Goal: Transaction & Acquisition: Purchase product/service

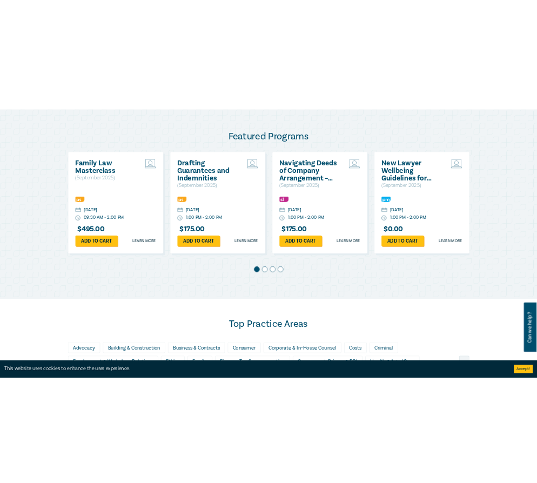
scroll to position [540, 0]
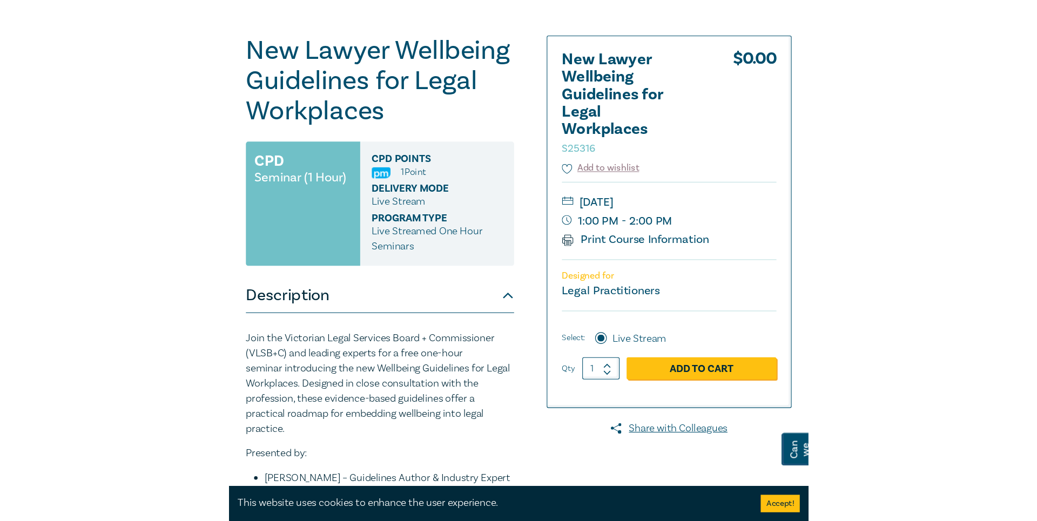
scroll to position [216, 0]
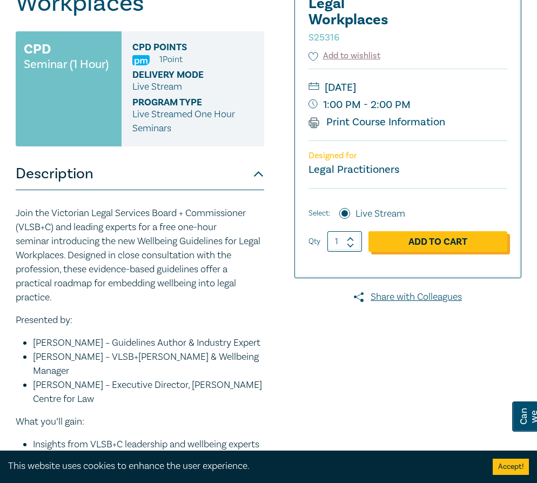
click at [414, 238] on link "Add to Cart" at bounding box center [437, 241] width 139 height 21
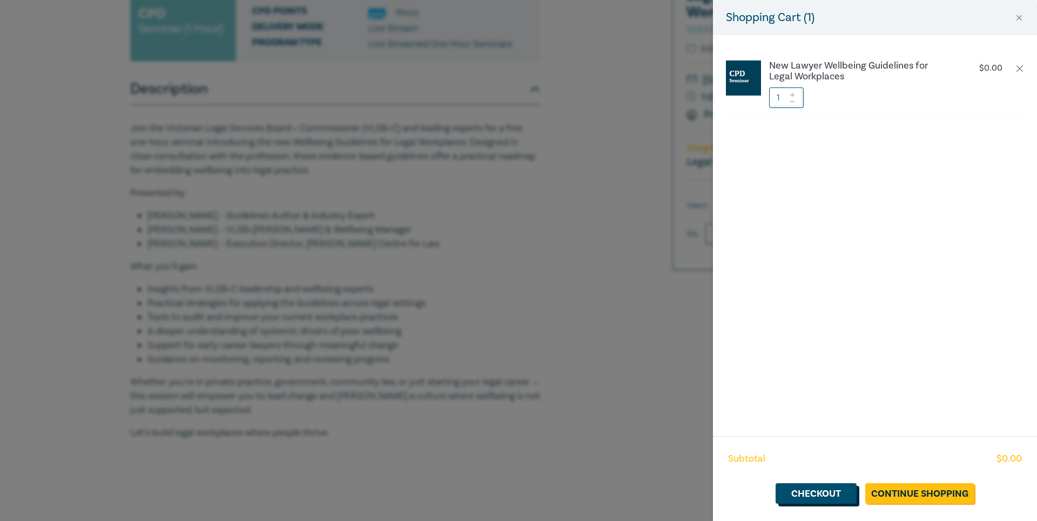
click at [536, 482] on link "Checkout" at bounding box center [816, 493] width 81 height 21
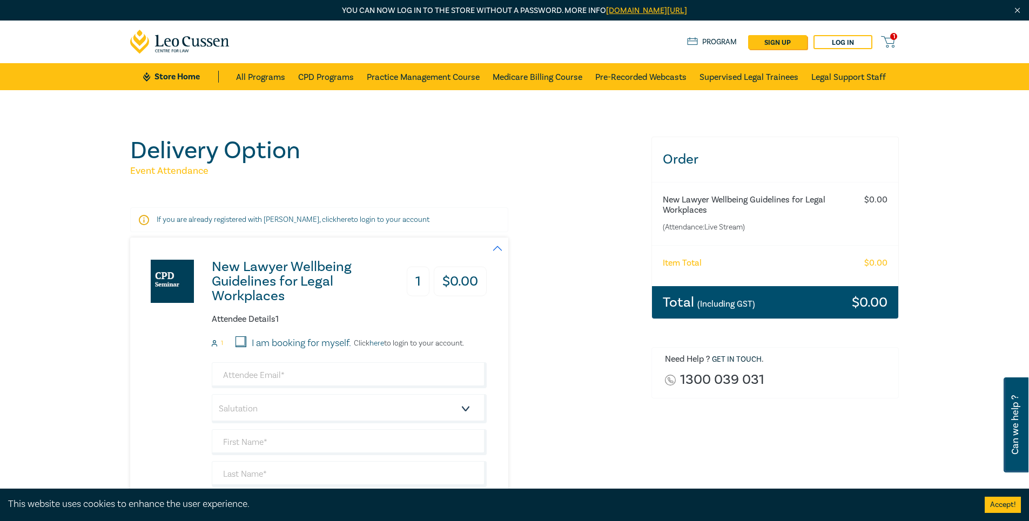
click at [234, 342] on div "I am booking for myself." at bounding box center [287, 344] width 128 height 14
click at [237, 342] on input "I am booking for myself." at bounding box center [241, 342] width 11 height 11
checkbox input "true"
click at [255, 368] on input "email" at bounding box center [349, 375] width 275 height 26
type input "larac@swlawyers.com.au"
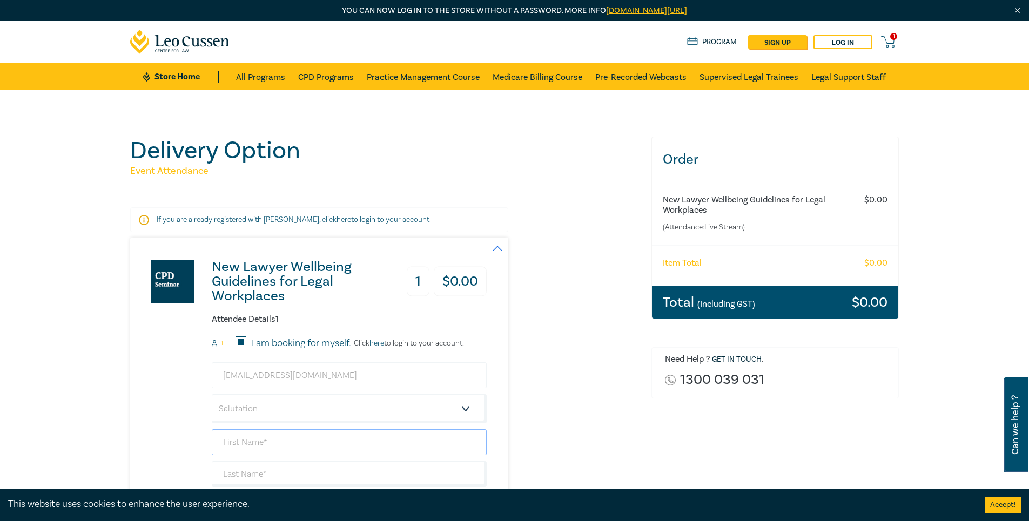
type input "Lara"
type input "Caune"
type input "Sackville Wilks Lawyers"
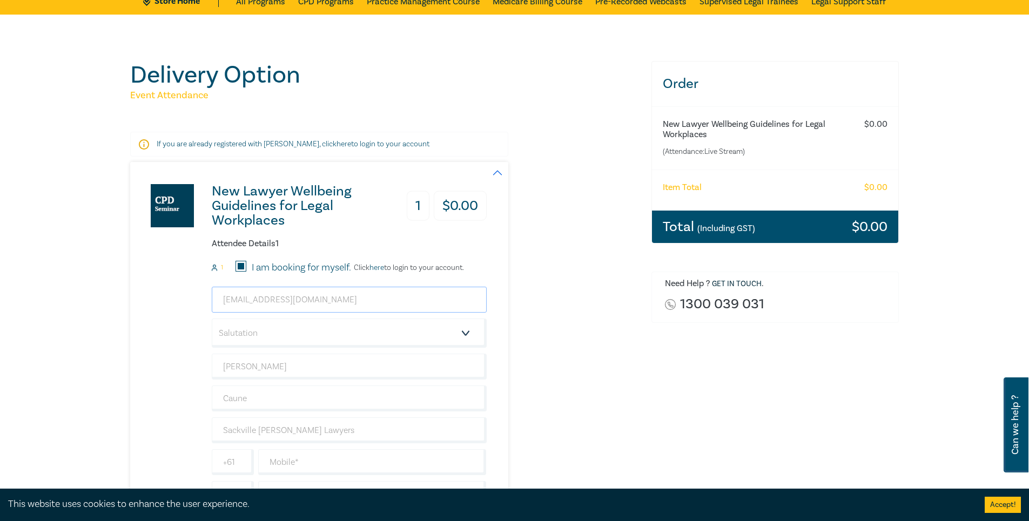
scroll to position [162, 0]
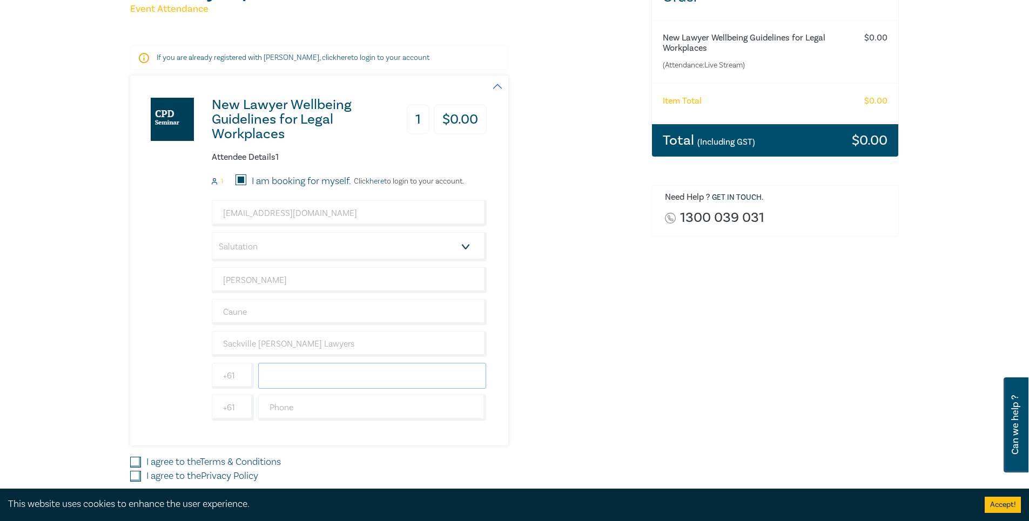
click at [299, 380] on input "text" at bounding box center [372, 376] width 228 height 26
type input "0421802102"
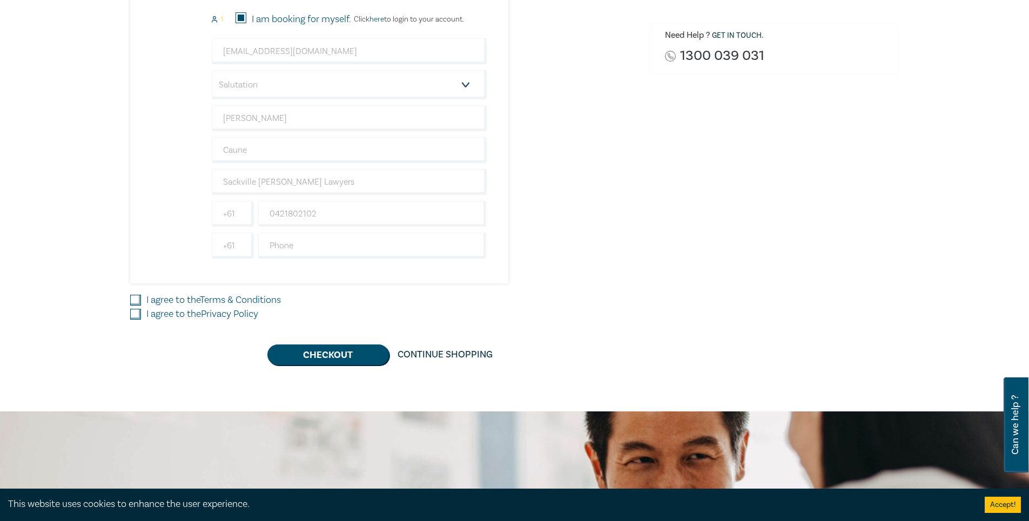
click at [134, 302] on input "I agree to the Terms & Conditions" at bounding box center [135, 300] width 11 height 11
checkbox input "true"
click at [133, 317] on input "I agree to the Privacy Policy" at bounding box center [135, 314] width 11 height 11
checkbox input "true"
click at [309, 351] on button "Checkout" at bounding box center [328, 355] width 122 height 21
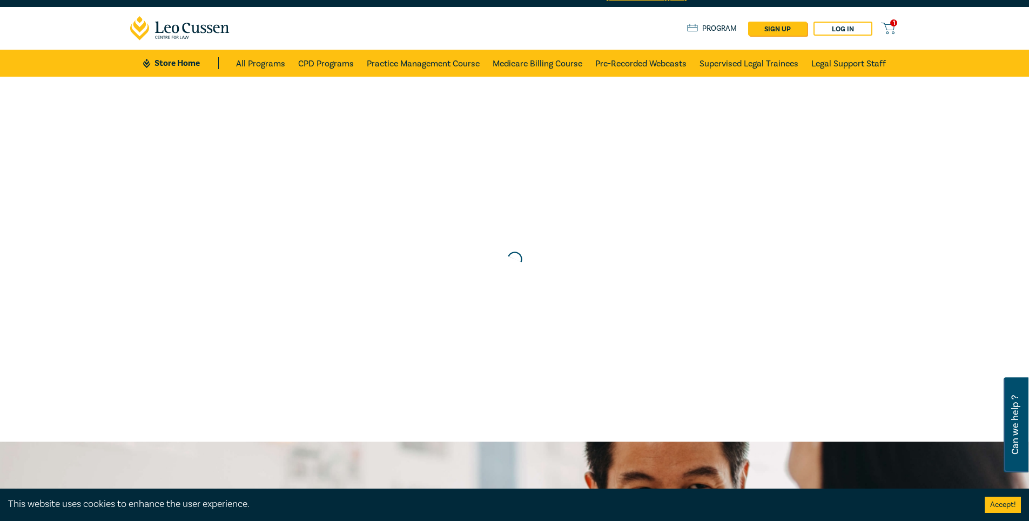
scroll to position [0, 0]
